Goal: Information Seeking & Learning: Learn about a topic

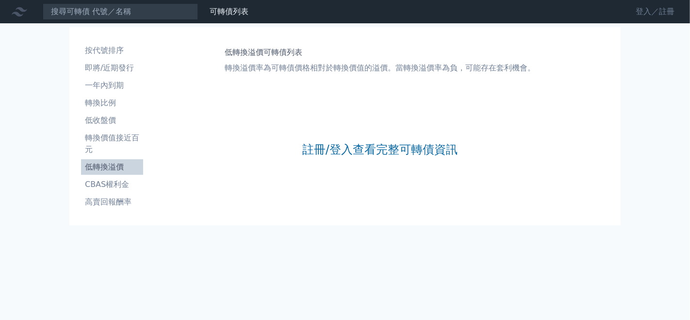
click at [653, 8] on link "登入／註冊" at bounding box center [655, 12] width 54 height 16
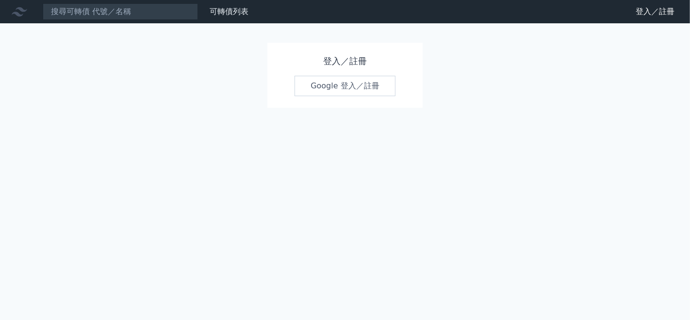
click at [342, 87] on link "Google 登入／註冊" at bounding box center [345, 86] width 101 height 20
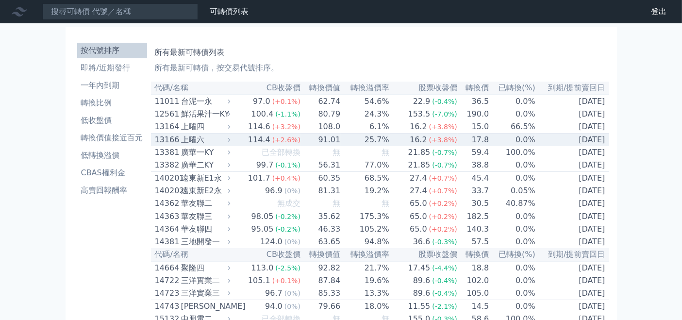
click at [231, 142] on icon at bounding box center [229, 140] width 2 height 4
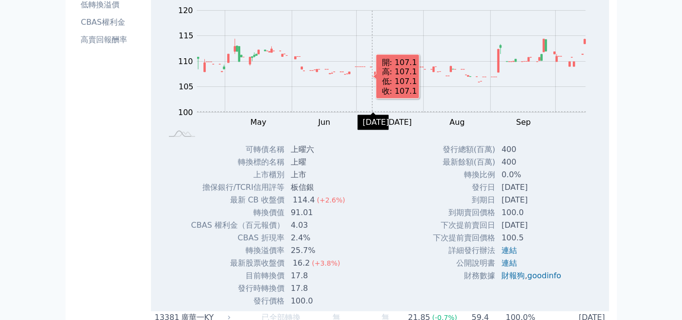
scroll to position [216, 0]
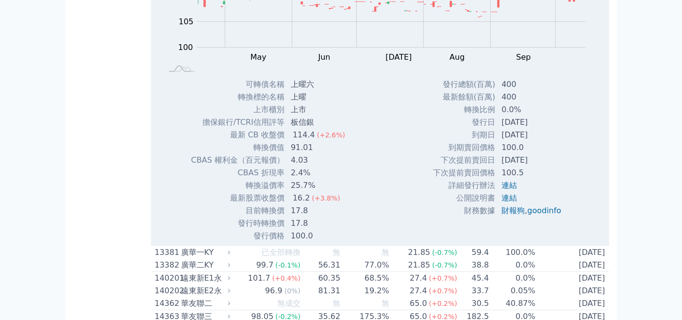
drag, startPoint x: 499, startPoint y: 139, endPoint x: 546, endPoint y: 140, distance: 47.1
click at [547, 140] on td "[DATE]" at bounding box center [532, 135] width 73 height 13
click at [546, 140] on td "[DATE]" at bounding box center [532, 135] width 73 height 13
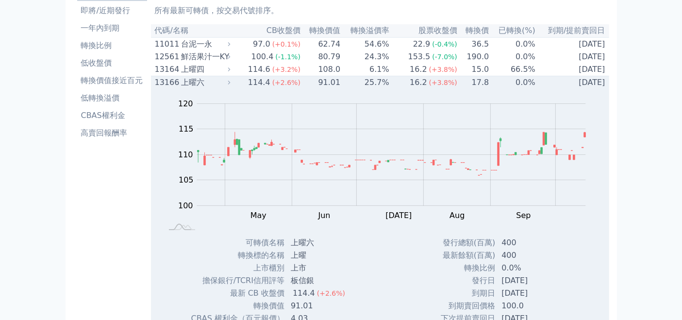
scroll to position [162, 0]
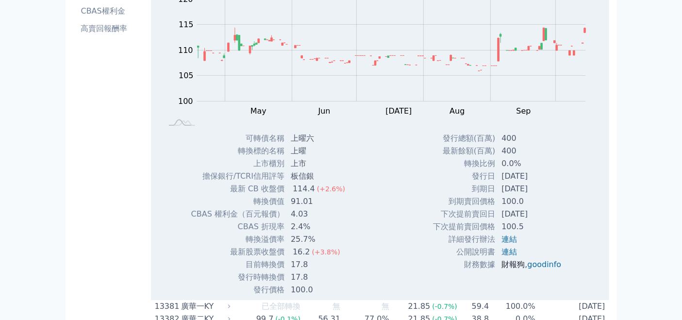
click at [510, 267] on link "財報狗" at bounding box center [512, 264] width 23 height 9
